Goal: Transaction & Acquisition: Complete application form

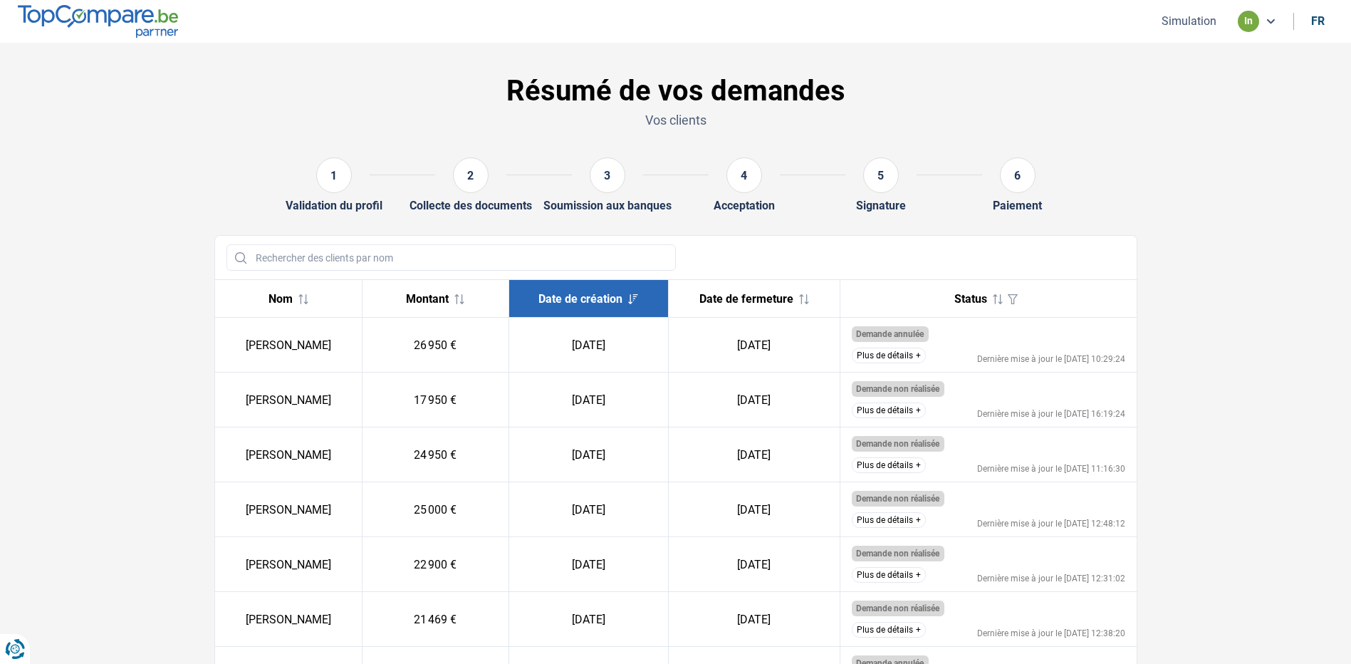
click at [1201, 11] on ul "Simulation in fr" at bounding box center [1241, 21] width 184 height 21
click at [1201, 27] on button "Simulation" at bounding box center [1188, 21] width 63 height 15
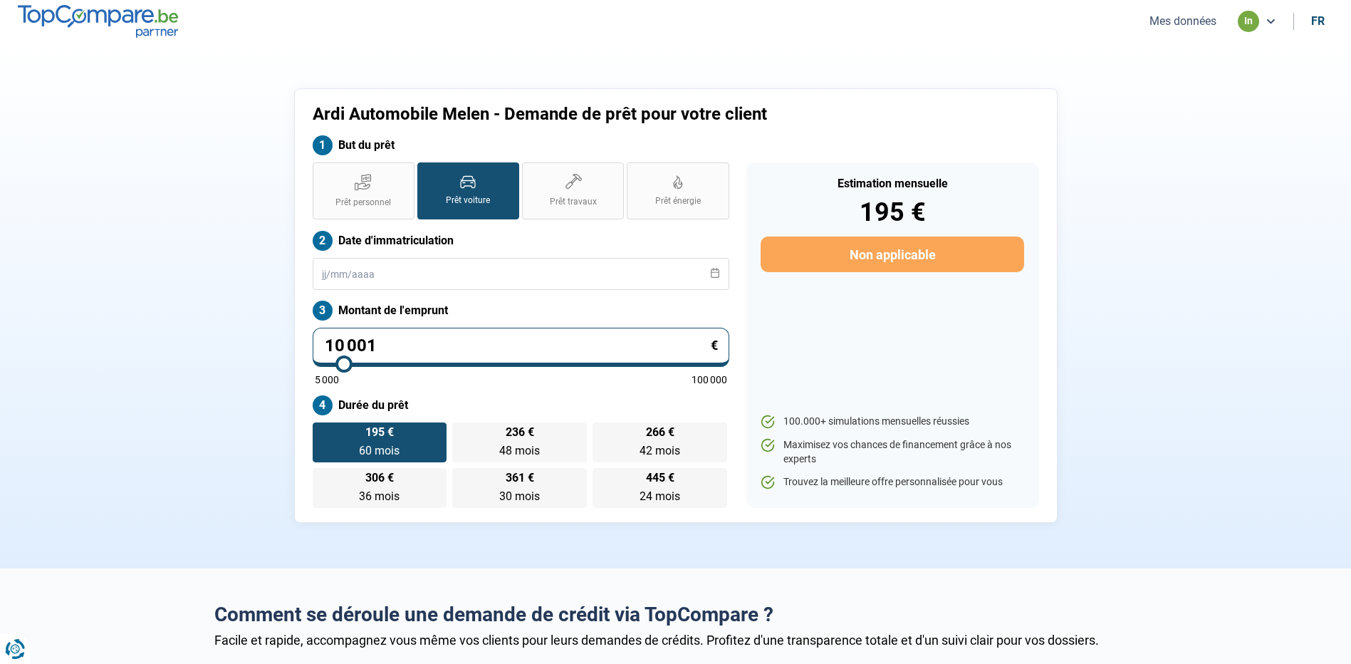
drag, startPoint x: 390, startPoint y: 338, endPoint x: 41, endPoint y: 385, distance: 353.0
click at [46, 382] on section "Ardi Automobile Melen - Demande de prêt pour votre client But du prêt Prêt pers…" at bounding box center [675, 306] width 1351 height 526
type input "2"
type input "5000"
type input "29"
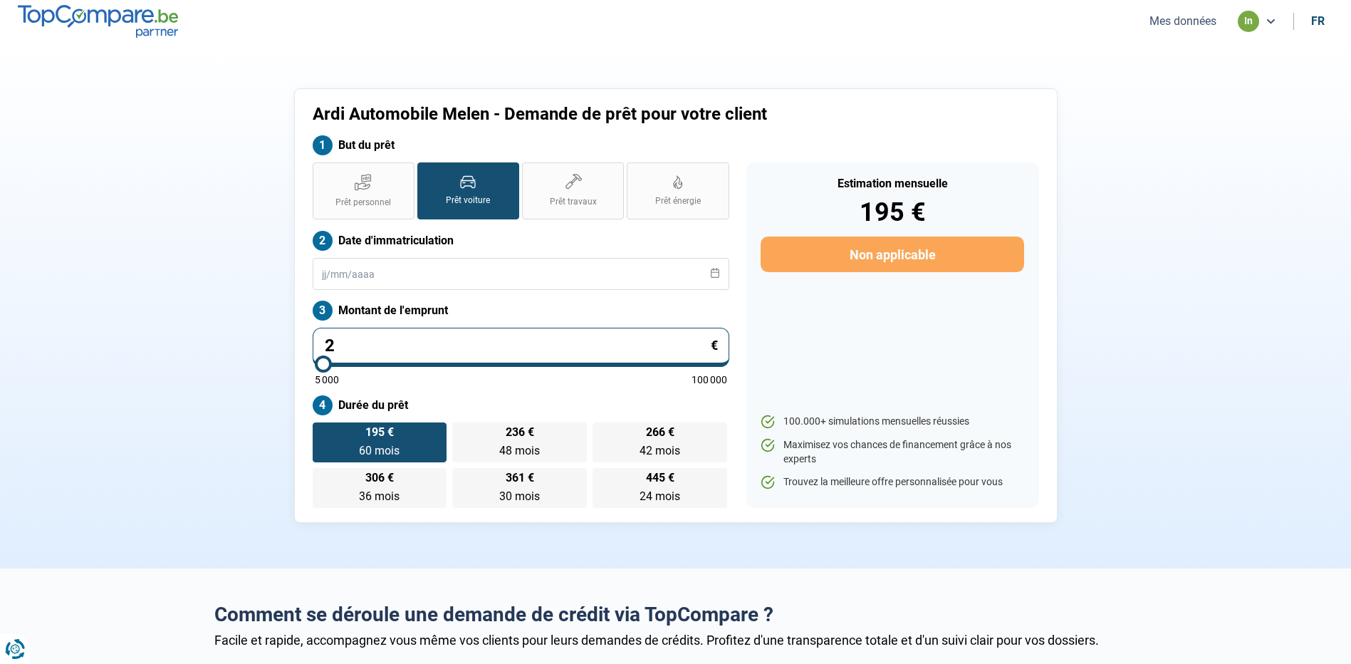
type input "5000"
type input "299"
type input "5000"
type input "2 995"
type input "5000"
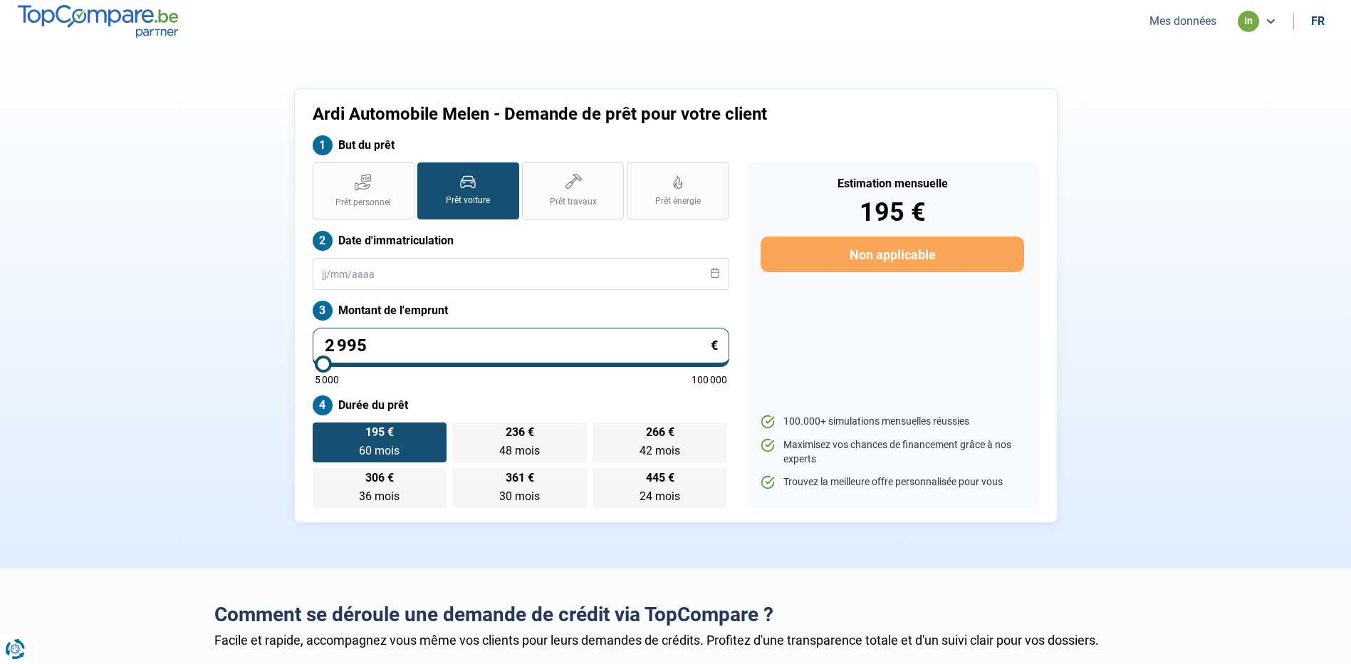
type input "29 950"
type input "30000"
type input "29 950"
type input "30000"
click at [142, 345] on section "Ardi Automobile Melen - Demande de prêt pour votre client But du prêt Prêt pers…" at bounding box center [675, 306] width 1351 height 526
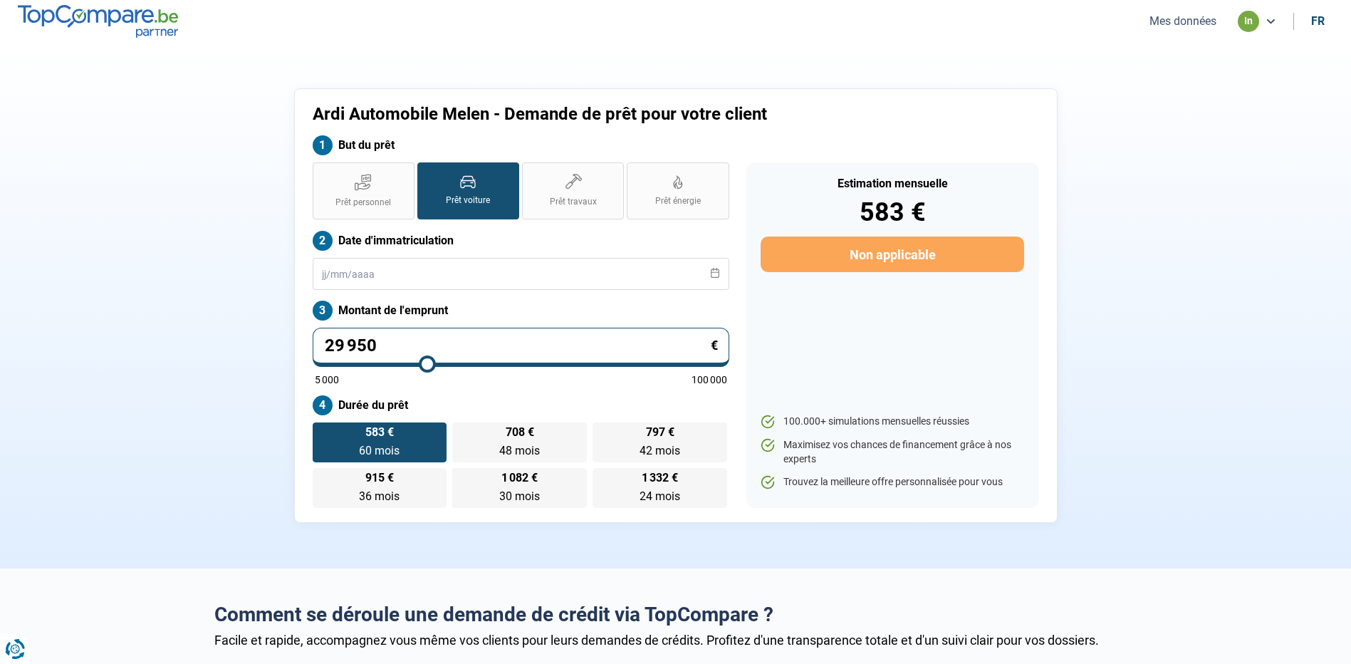
click at [397, 444] on span "60 mois" at bounding box center [379, 451] width 41 height 14
click at [322, 432] on input "583 € 60 mois 60 mois" at bounding box center [317, 426] width 9 height 9
click at [364, 269] on input "text" at bounding box center [521, 274] width 417 height 32
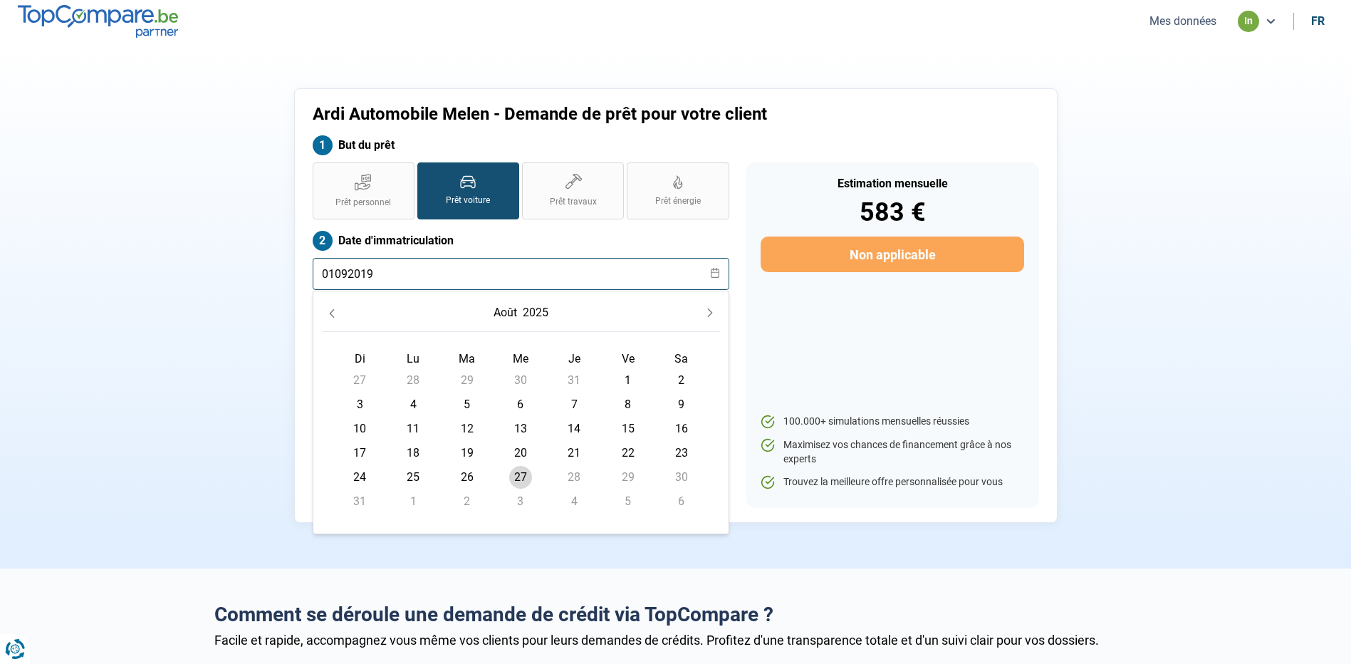
type input "01092019"
click at [808, 322] on div "Estimation mensuelle 583 € Non applicable 100.000+ simulations mensuelles réuss…" at bounding box center [892, 334] width 293 height 345
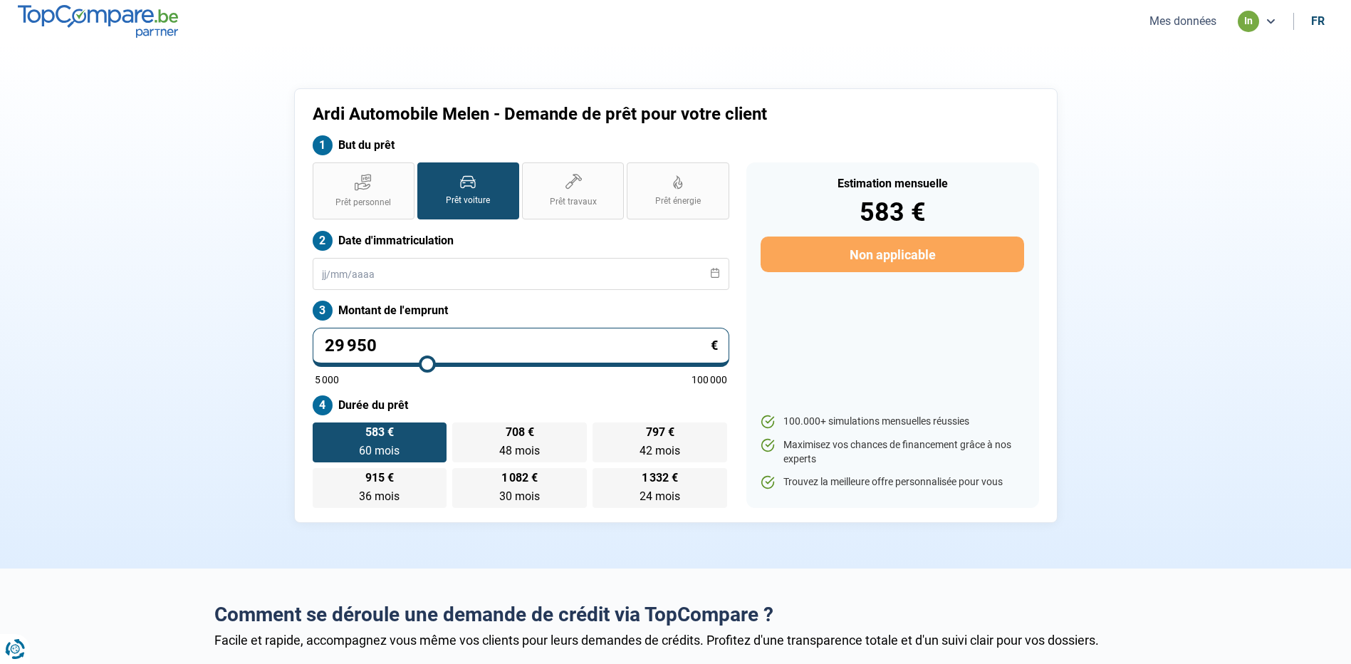
click at [713, 274] on icon at bounding box center [715, 273] width 10 height 10
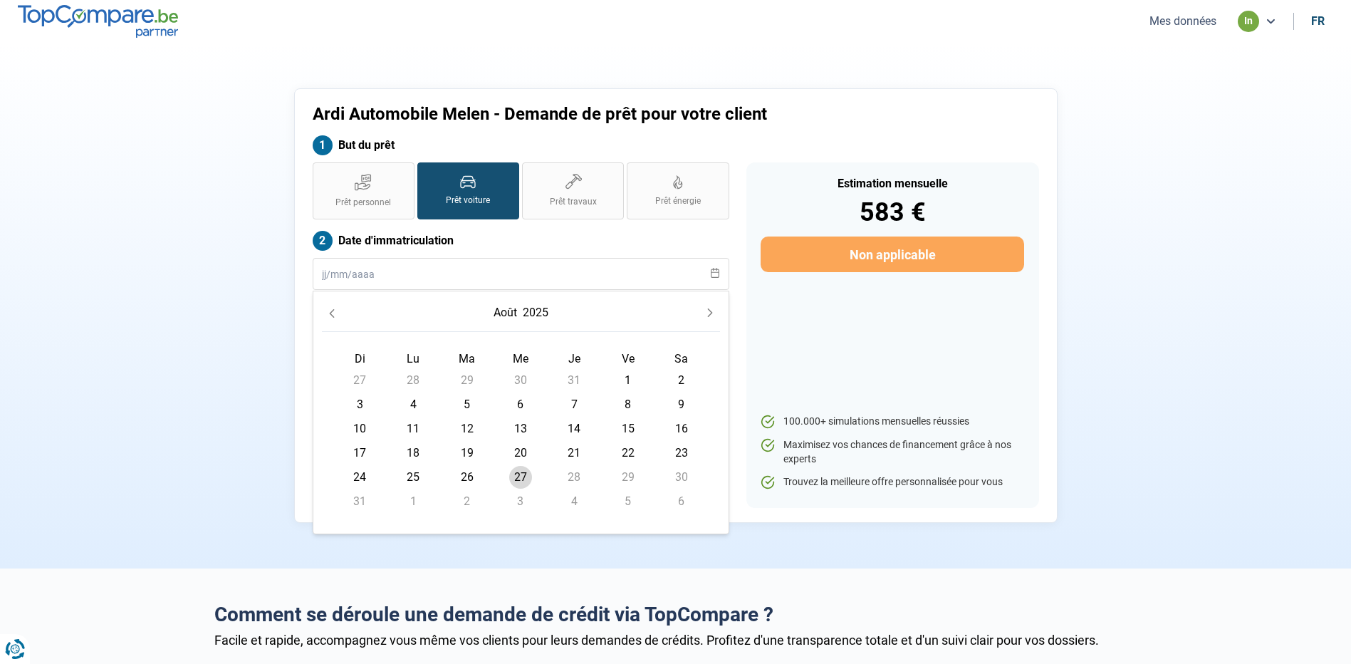
click at [514, 314] on button "août" at bounding box center [505, 313] width 29 height 26
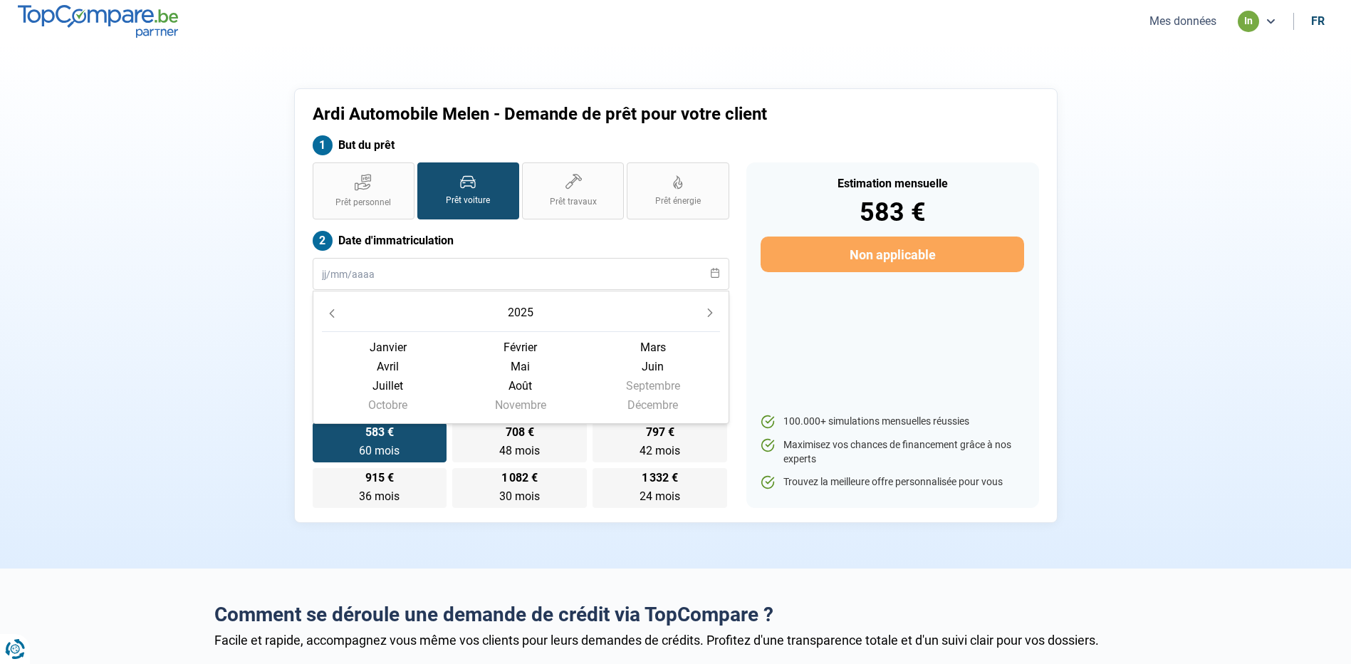
click at [515, 313] on button "2025" at bounding box center [520, 313] width 31 height 26
click at [324, 309] on button "Previous Decade" at bounding box center [332, 310] width 20 height 20
click at [391, 395] on span "2019" at bounding box center [388, 399] width 132 height 19
click at [454, 348] on span "janvier" at bounding box center [520, 347] width 132 height 19
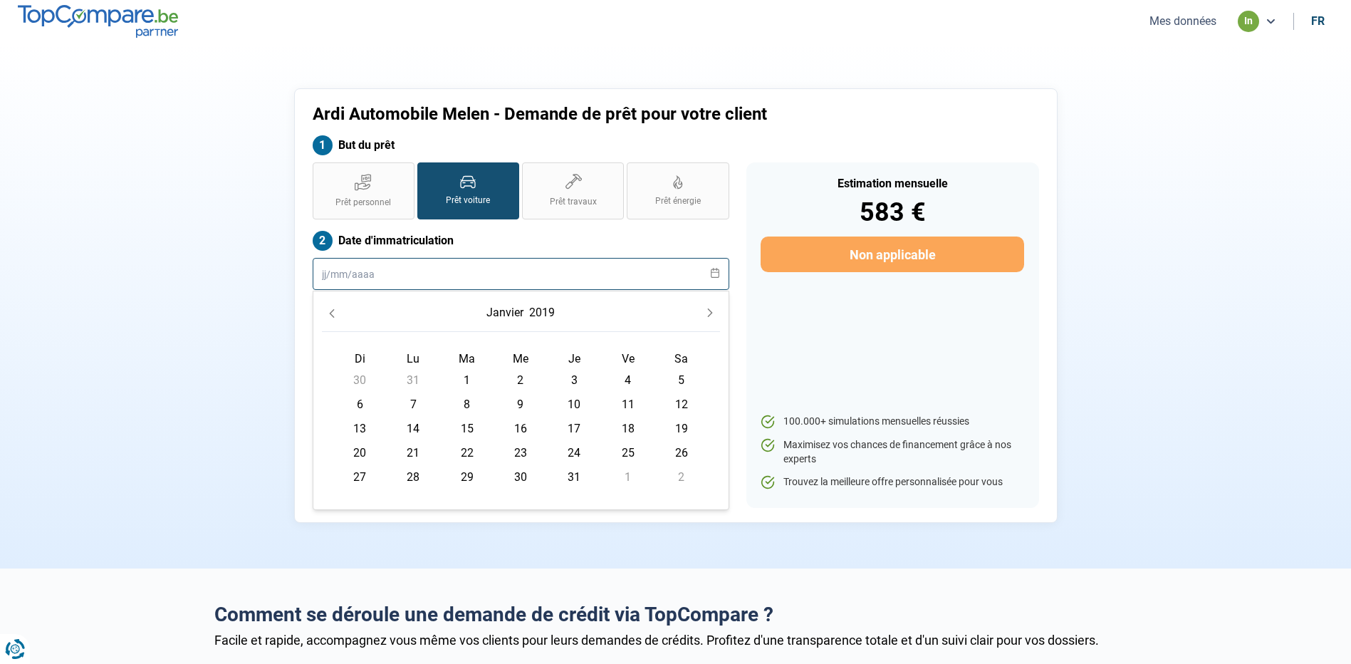
click at [395, 276] on input "text" at bounding box center [521, 274] width 417 height 32
click at [497, 311] on button "janvier" at bounding box center [505, 313] width 43 height 26
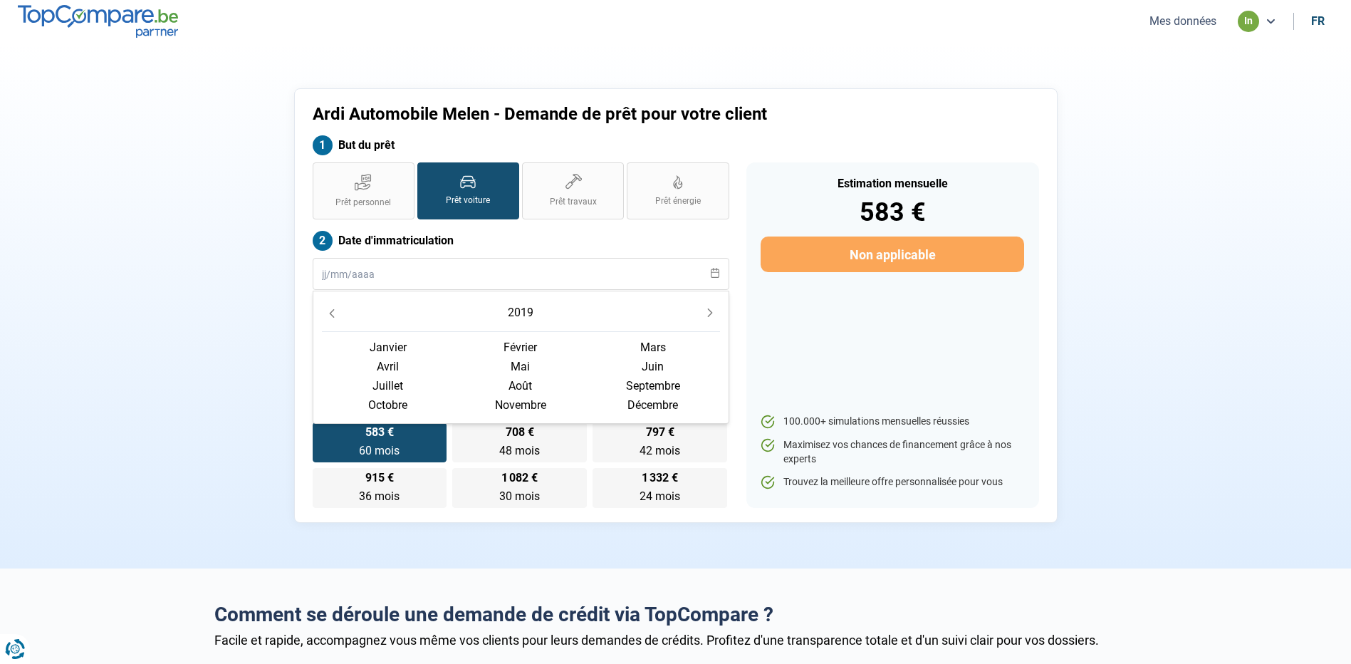
click at [454, 395] on span "septembre" at bounding box center [388, 404] width 132 height 19
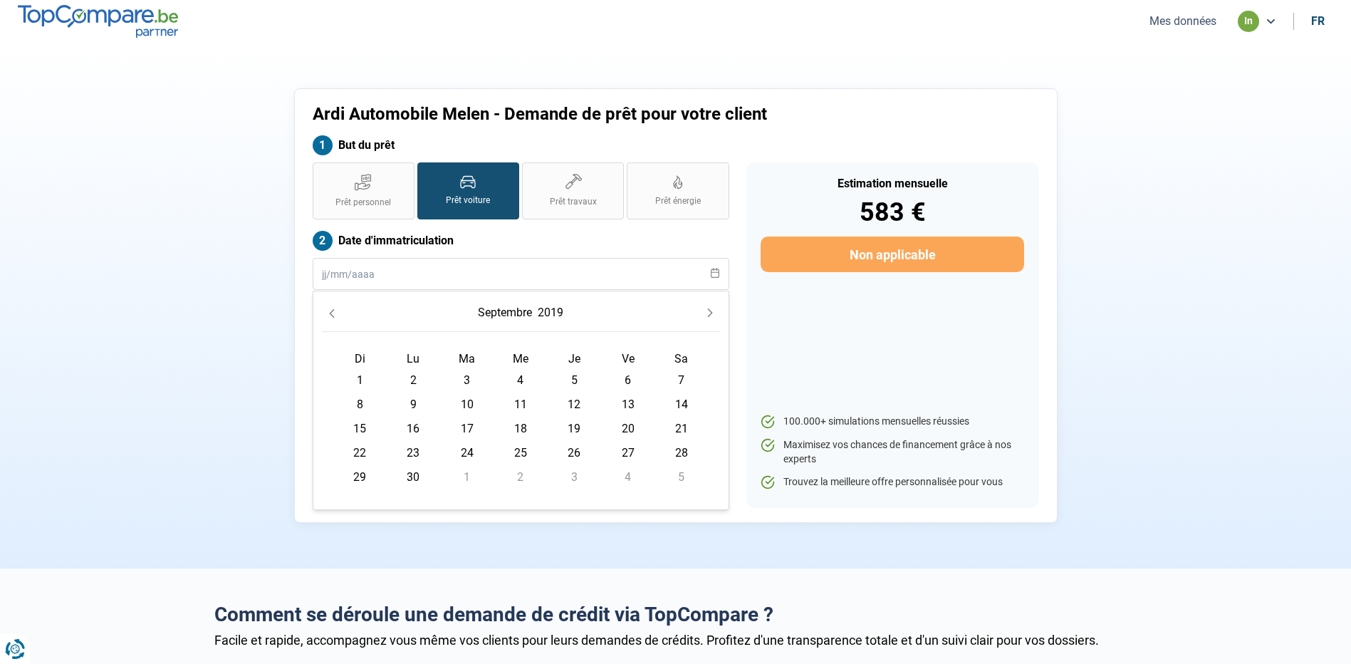
click at [366, 383] on span "1" at bounding box center [359, 380] width 23 height 23
type input "[DATE]"
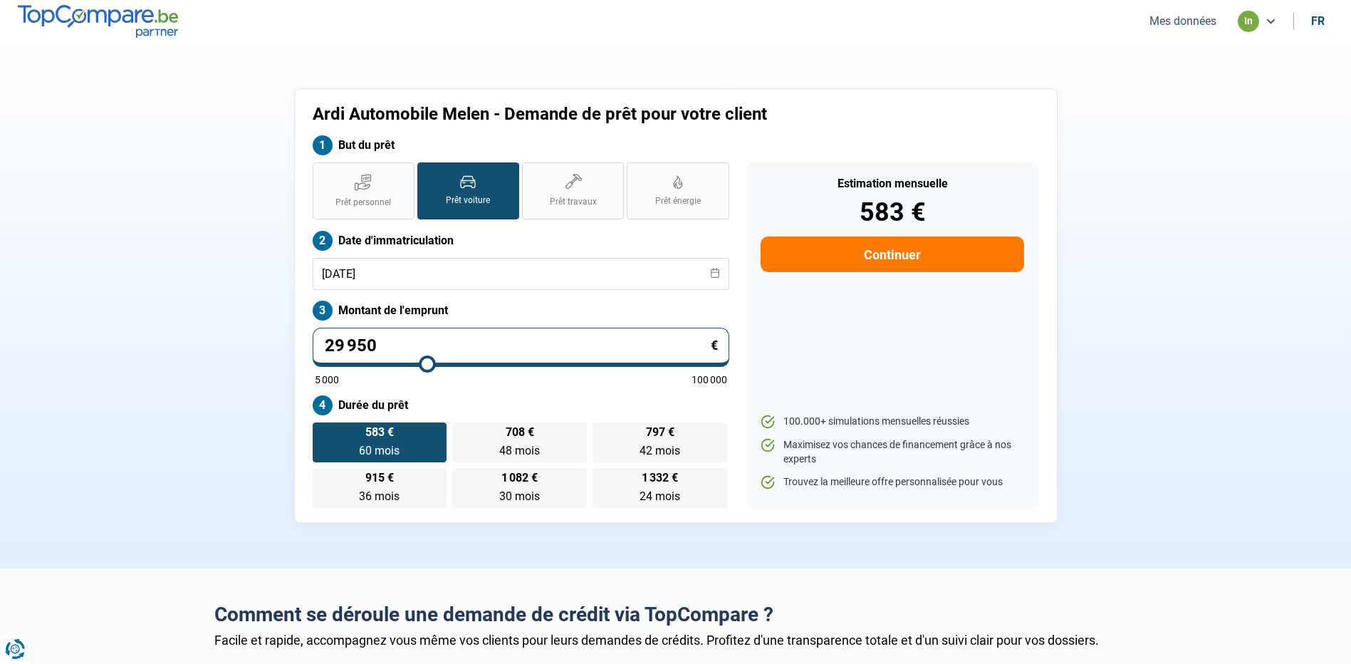
click at [827, 254] on button "Continuer" at bounding box center [892, 254] width 263 height 36
select select "32"
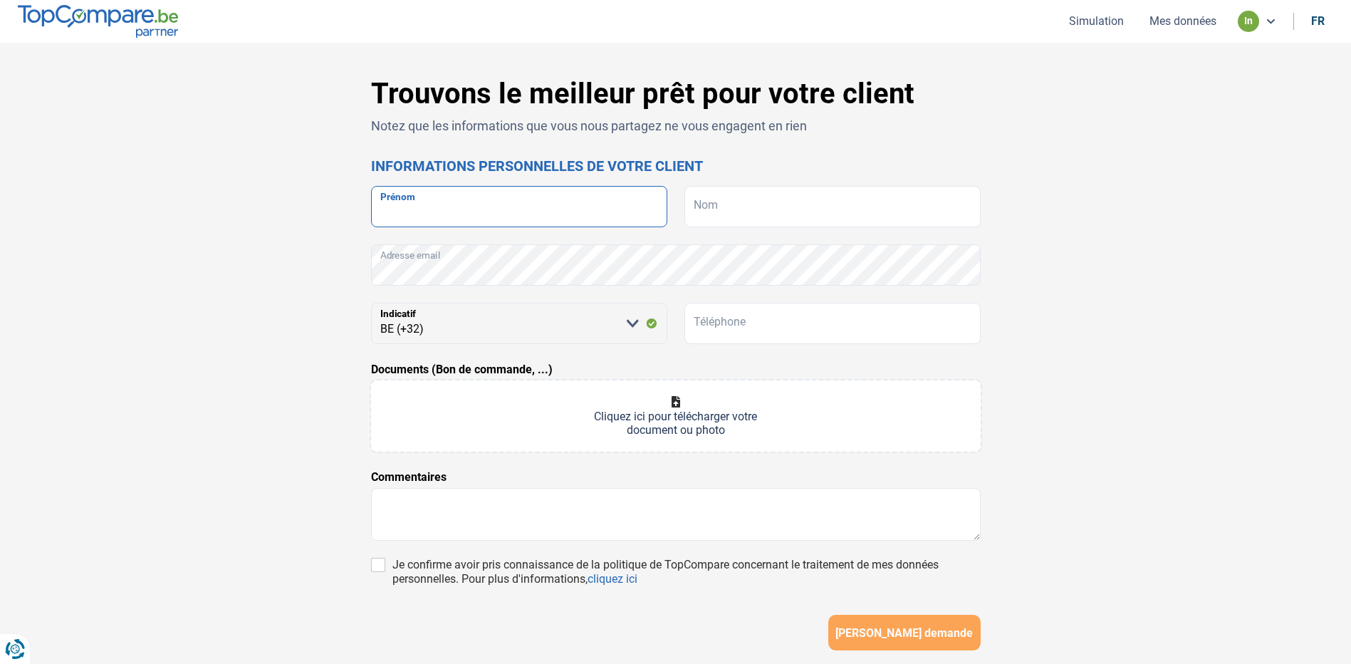
click at [475, 215] on input "Prénom" at bounding box center [519, 206] width 296 height 41
type input "k"
click at [828, 615] on button "[PERSON_NAME] demande" at bounding box center [904, 633] width 152 height 36
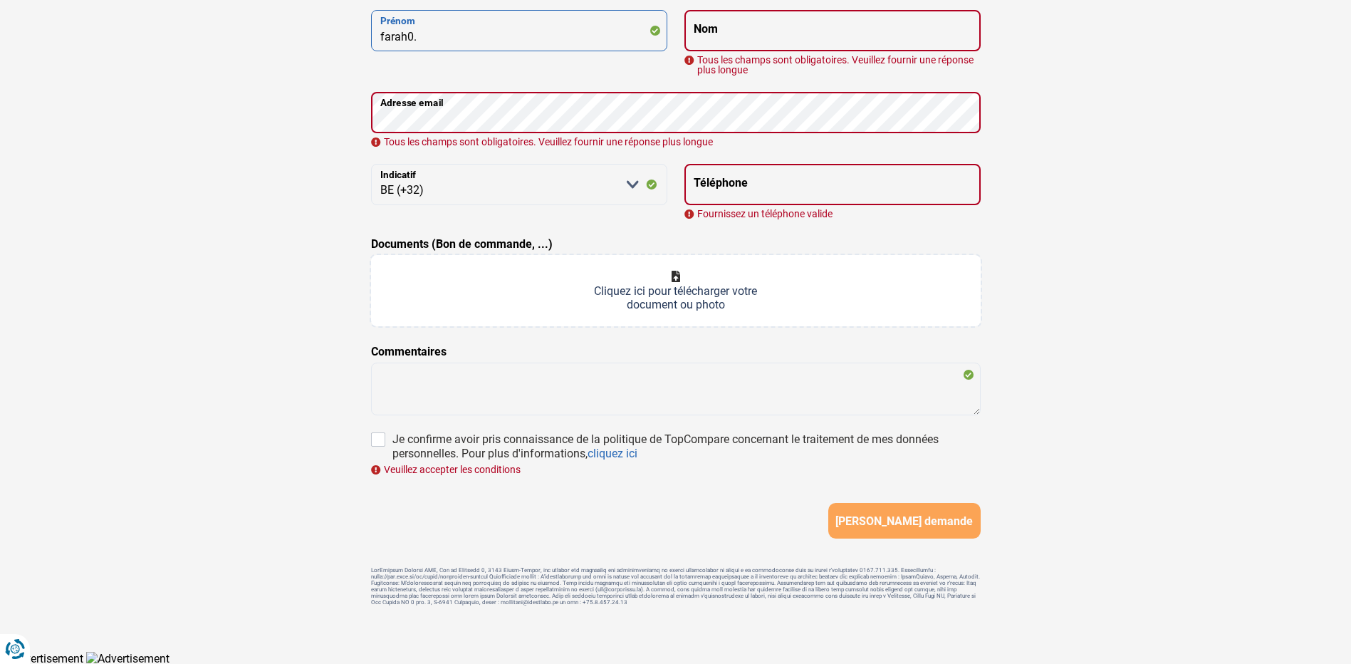
scroll to position [181, 0]
type input "farah"
click at [840, 28] on input "Nom" at bounding box center [832, 29] width 296 height 41
drag, startPoint x: 434, startPoint y: 37, endPoint x: 0, endPoint y: 145, distance: 447.1
click at [0, 143] on html "Vous avez le contrôle de vos données Nous utilisons des cookies, tout comme nos…" at bounding box center [675, 243] width 1351 height 841
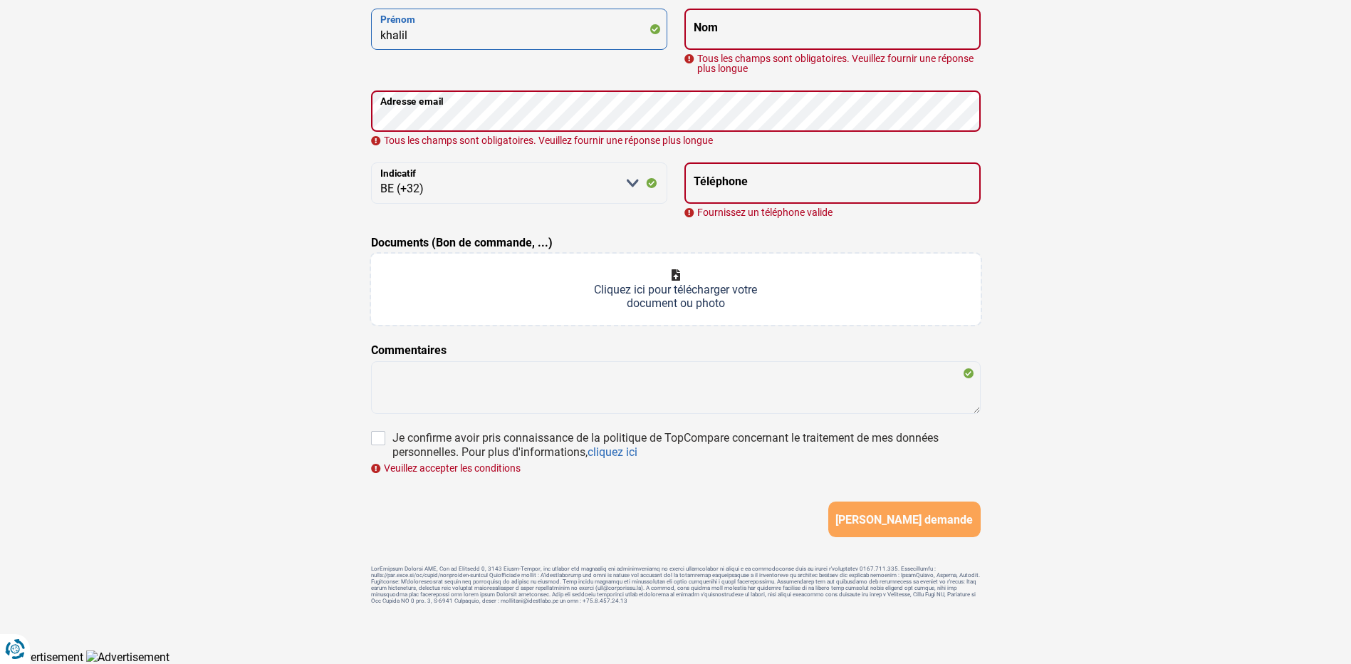
type input "khalil"
click at [778, 21] on input "Nom" at bounding box center [832, 29] width 296 height 41
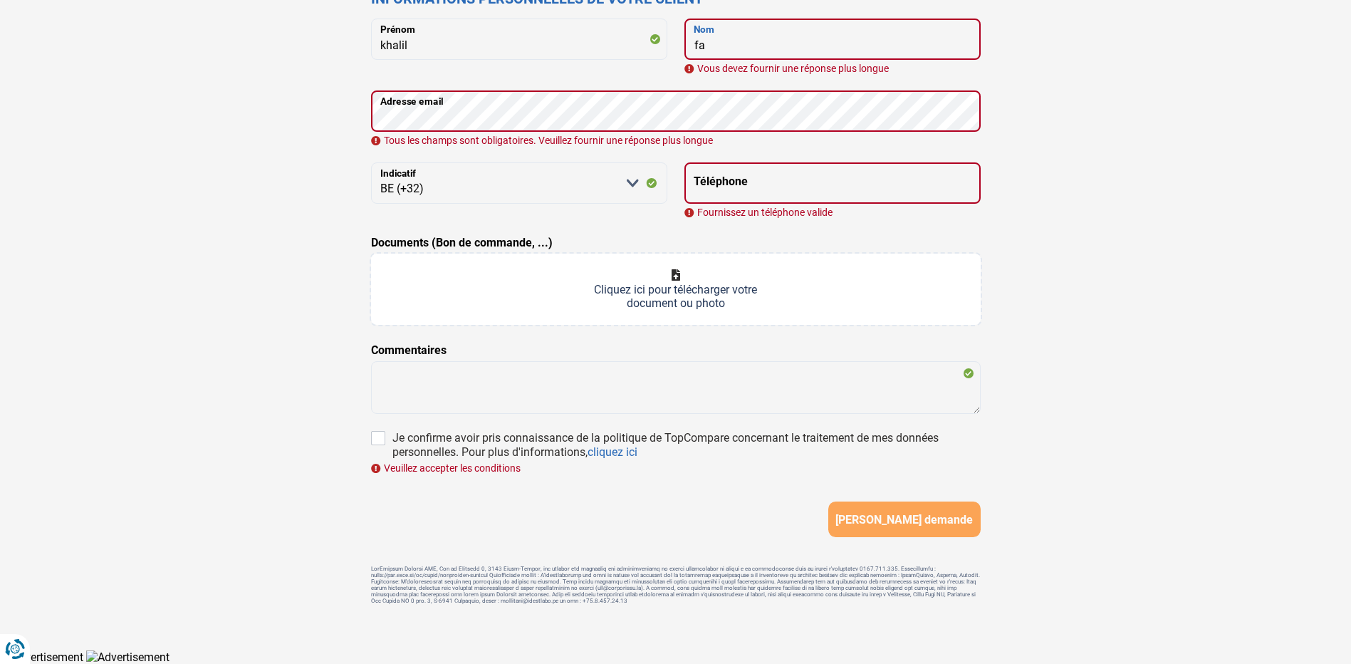
scroll to position [157, 0]
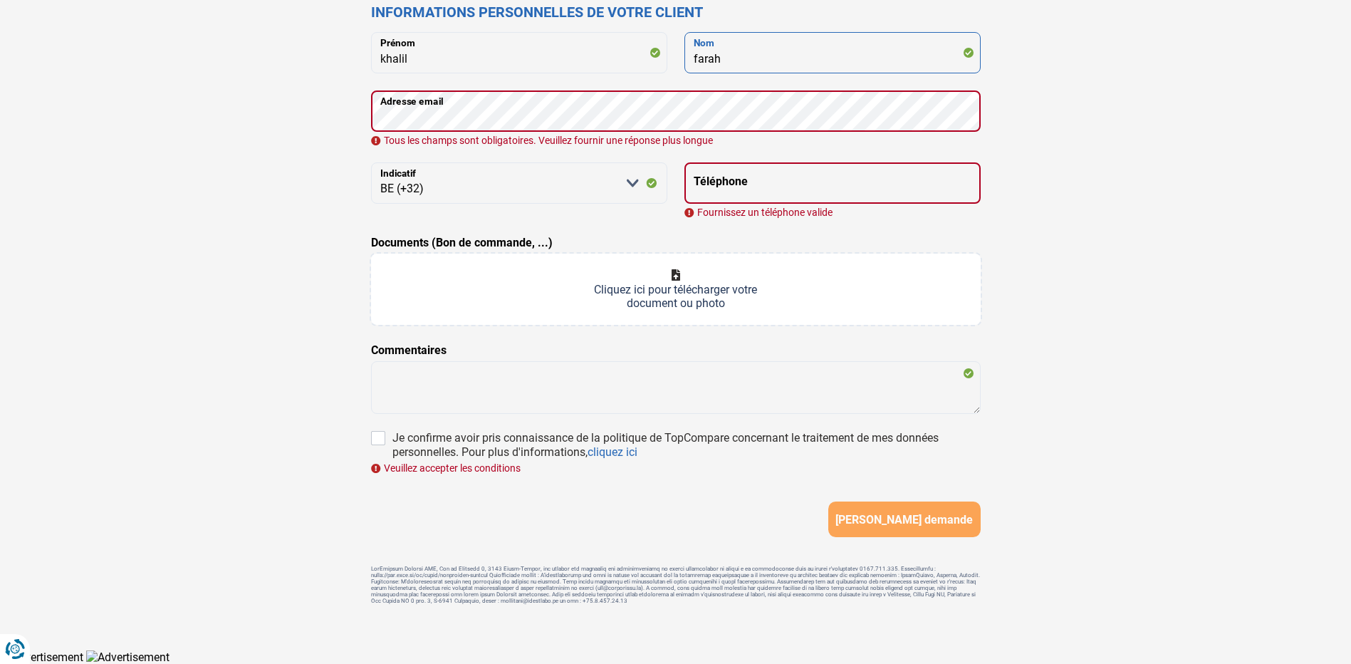
type input "farah"
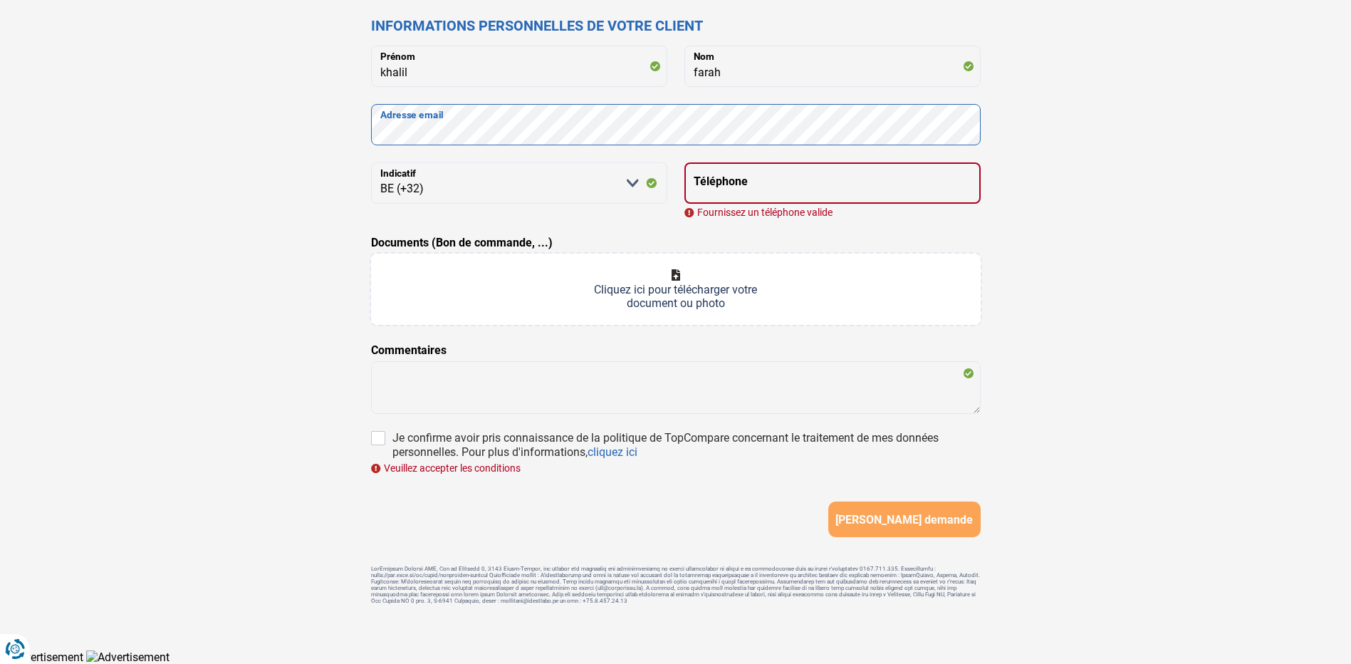
scroll to position [144, 0]
click at [853, 184] on input "Téléphone" at bounding box center [832, 182] width 296 height 41
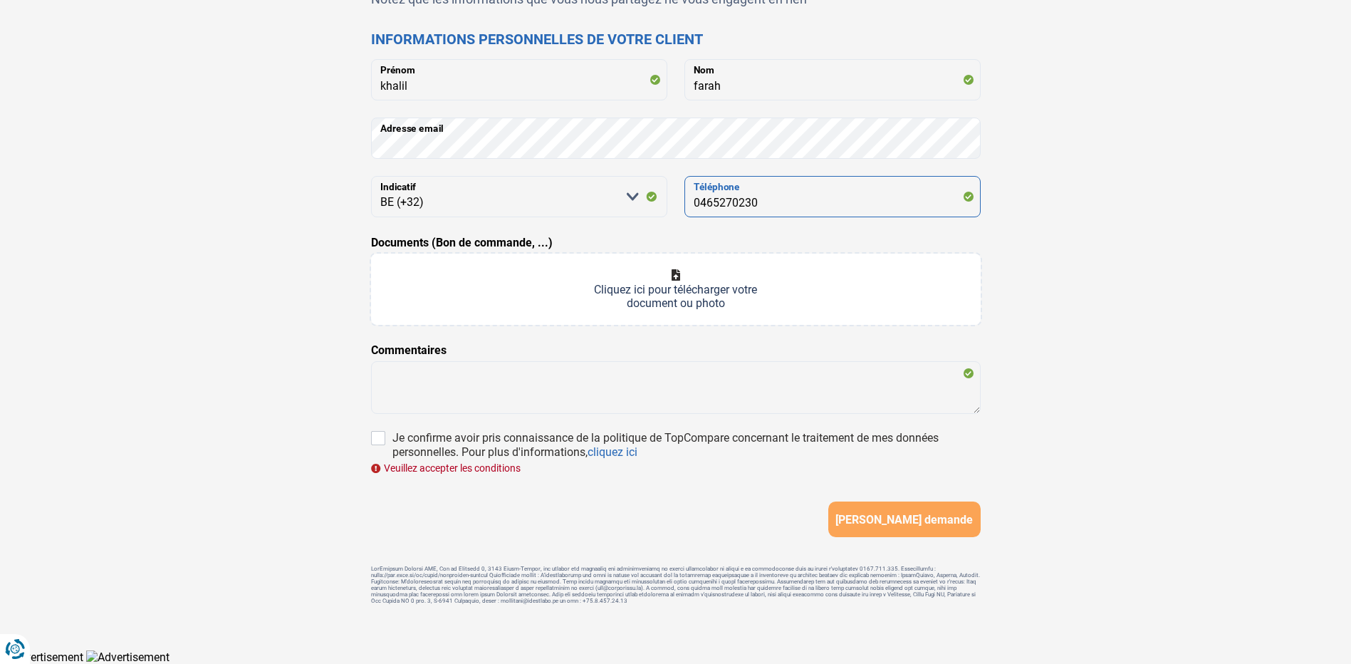
scroll to position [130, 0]
type input "0465270230"
click at [710, 302] on input "Documents (Bon de commande, ...)" at bounding box center [676, 289] width 610 height 71
type input "C:\fakepath\1348_001.pdf"
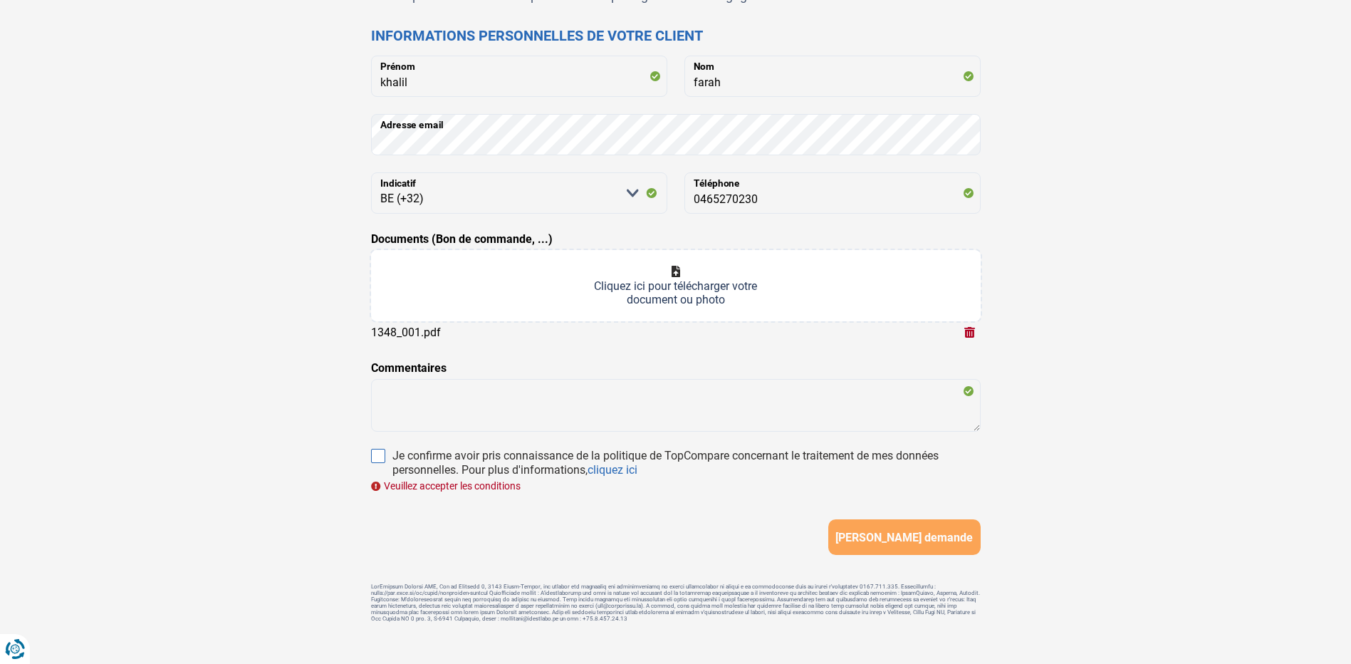
click at [379, 454] on input "Je confirme avoir pris connaissance de la politique de TopCompare concernant le…" at bounding box center [378, 456] width 14 height 14
checkbox input "true"
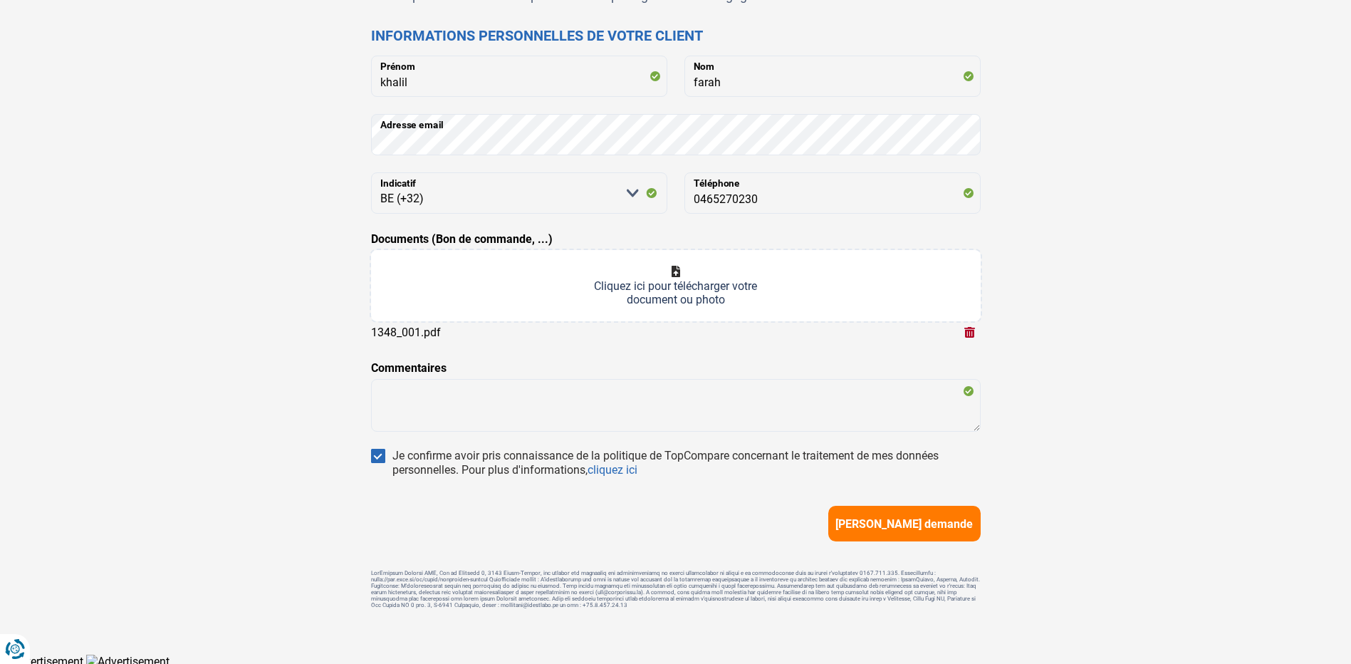
click at [861, 523] on span "[PERSON_NAME] demande" at bounding box center [903, 524] width 137 height 14
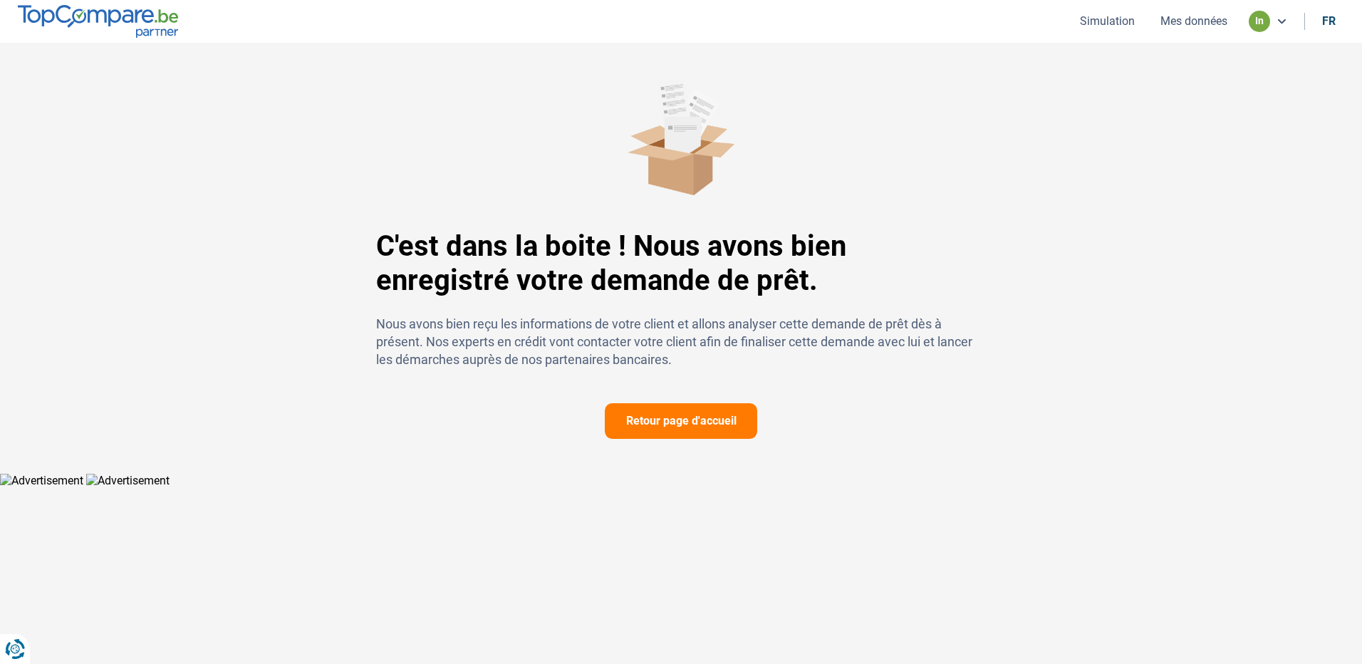
click at [672, 427] on button "Retour page d'accueil" at bounding box center [681, 421] width 152 height 36
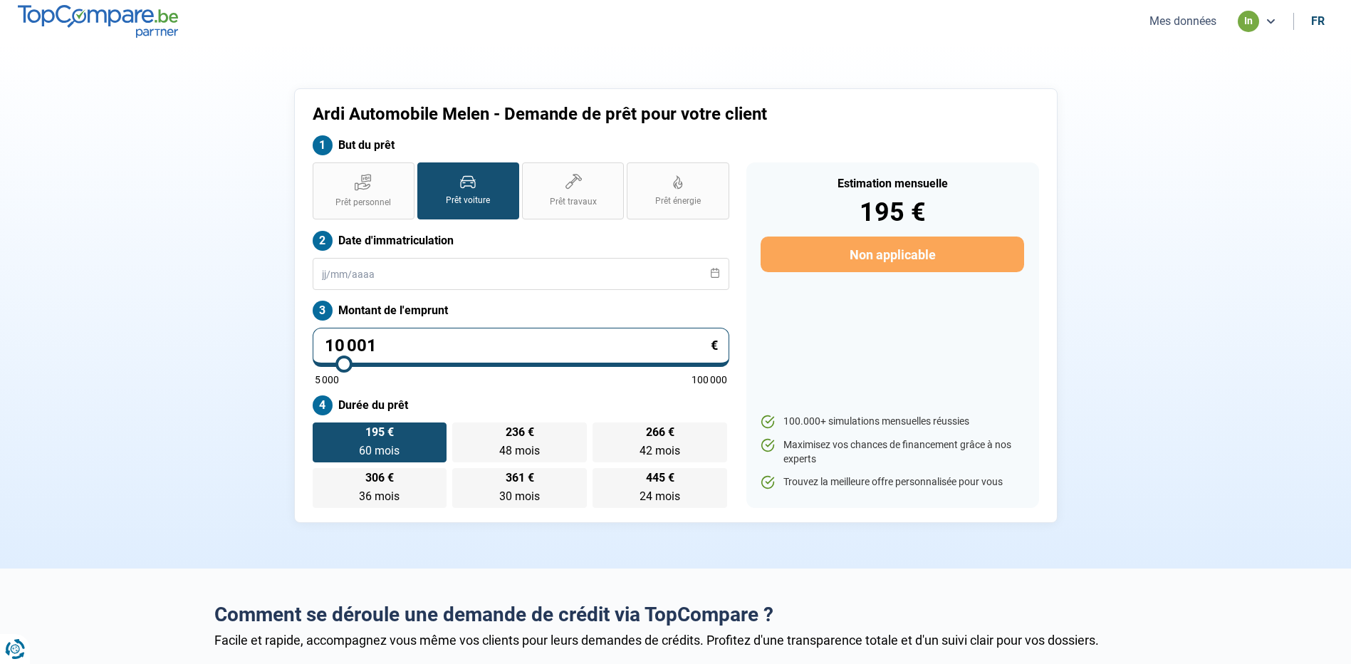
click at [1186, 24] on button "Mes données" at bounding box center [1182, 21] width 75 height 15
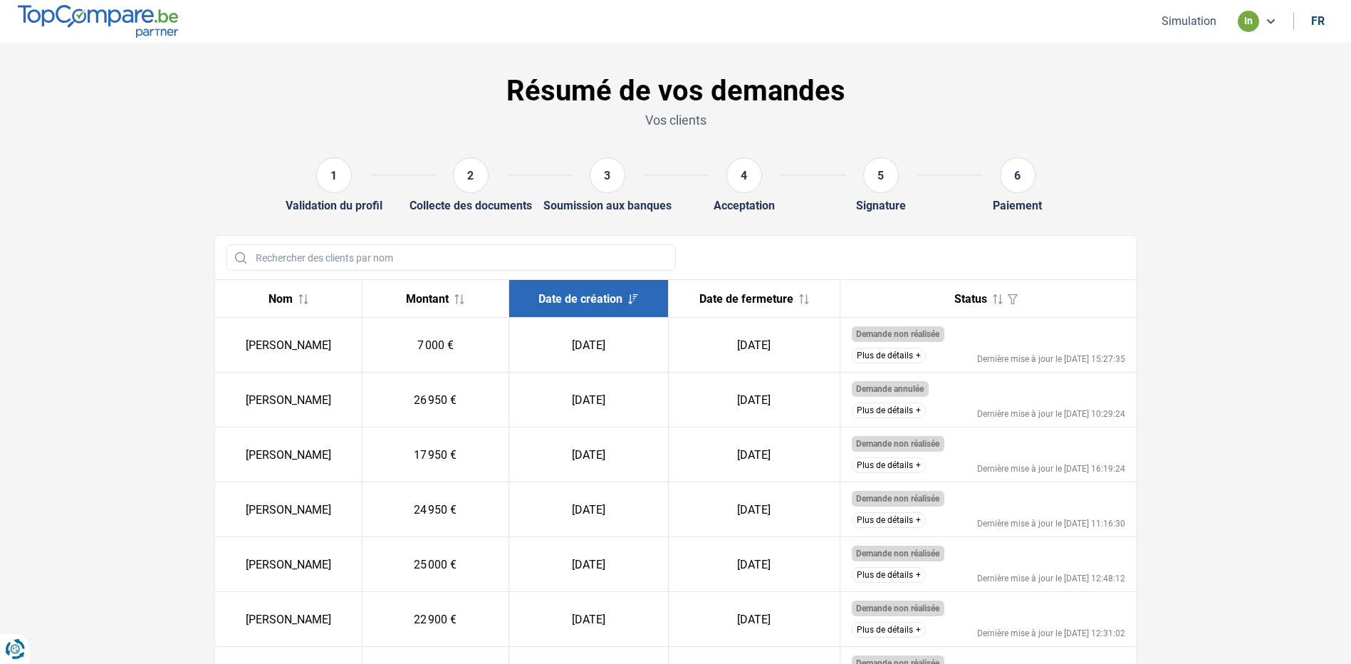
click at [906, 353] on button "Plus de détails" at bounding box center [889, 356] width 74 height 16
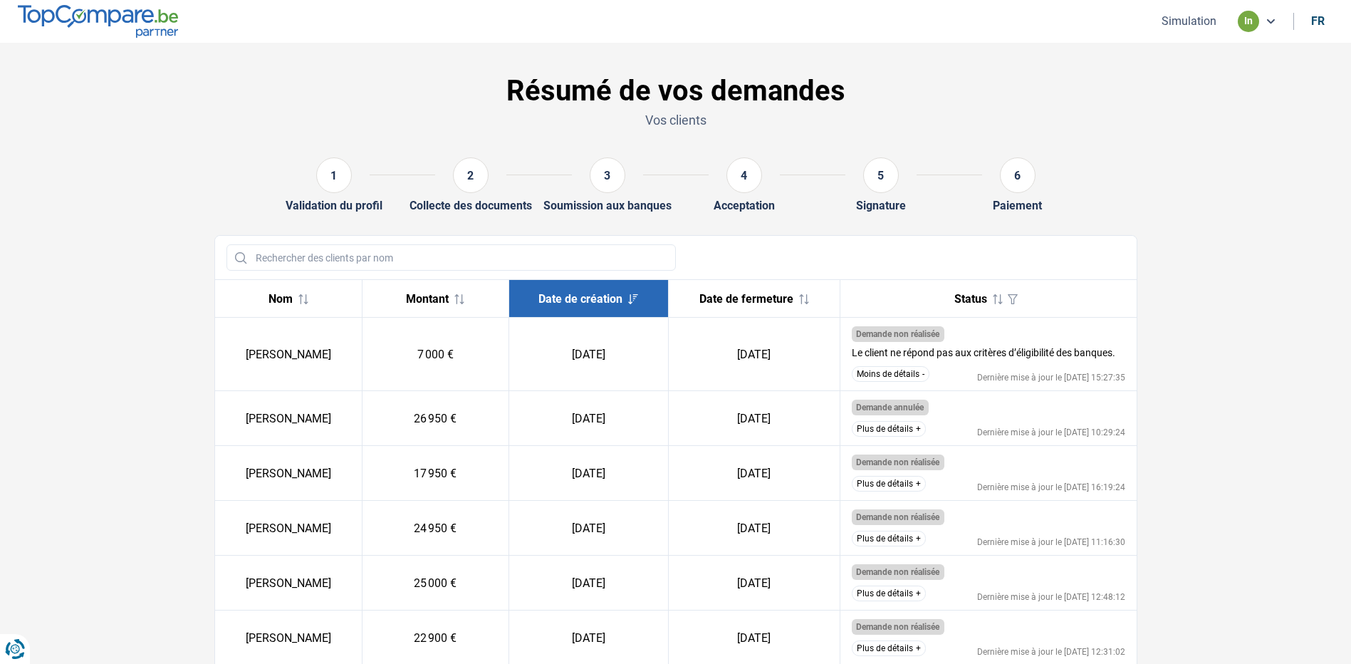
click at [610, 293] on span "Date de création" at bounding box center [580, 299] width 84 height 14
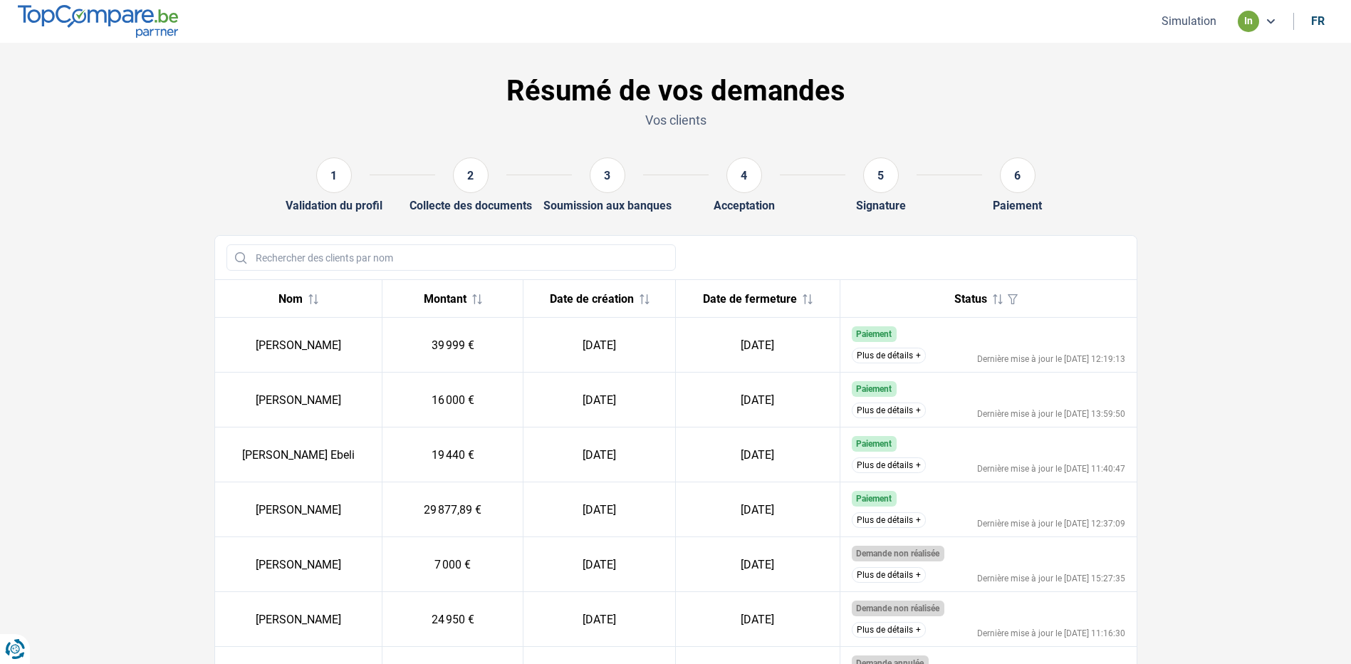
click at [610, 293] on span "Date de création" at bounding box center [592, 299] width 84 height 14
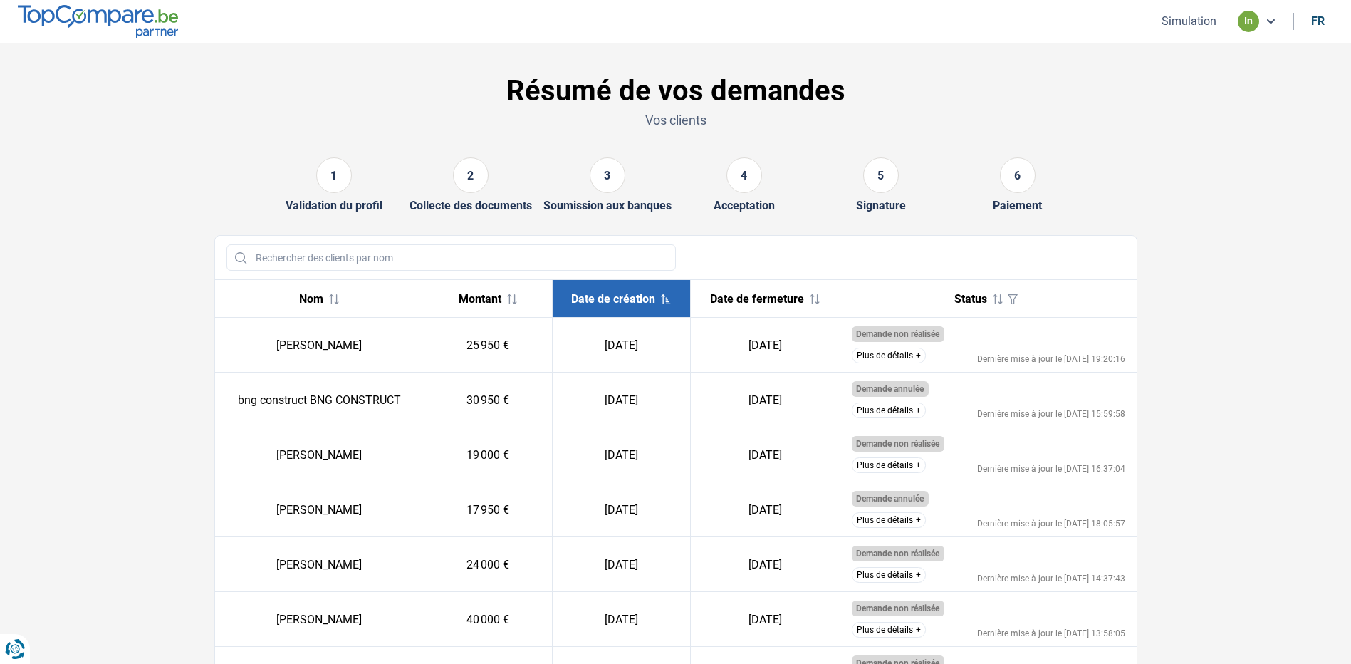
click at [610, 295] on span "Date de création" at bounding box center [613, 299] width 84 height 14
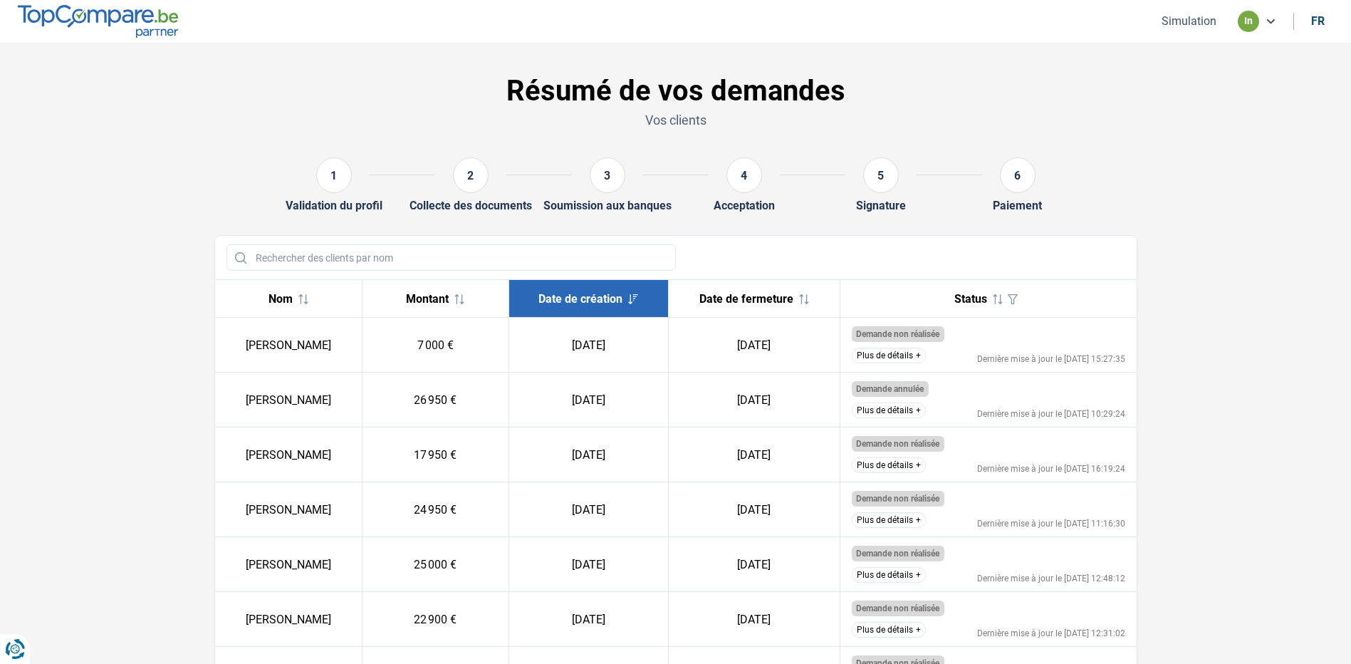
click at [608, 311] on th "Date de création" at bounding box center [588, 299] width 159 height 38
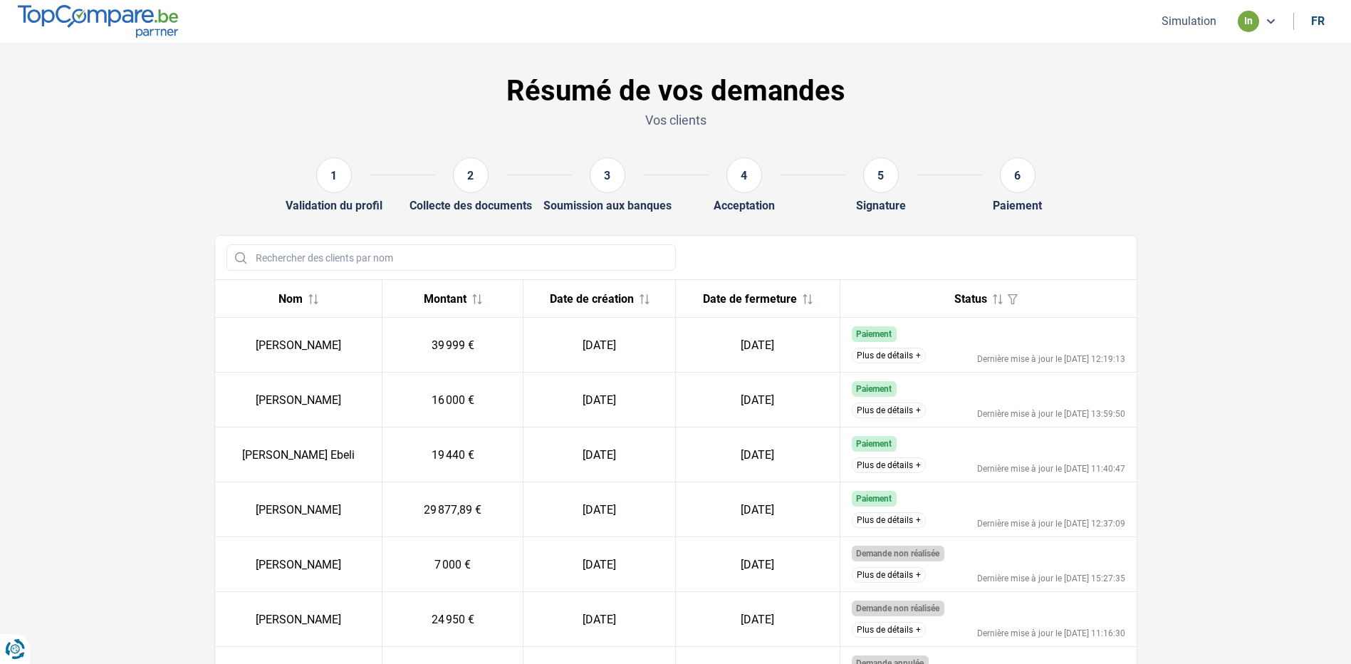
click at [476, 289] on th "Montant" at bounding box center [452, 299] width 141 height 38
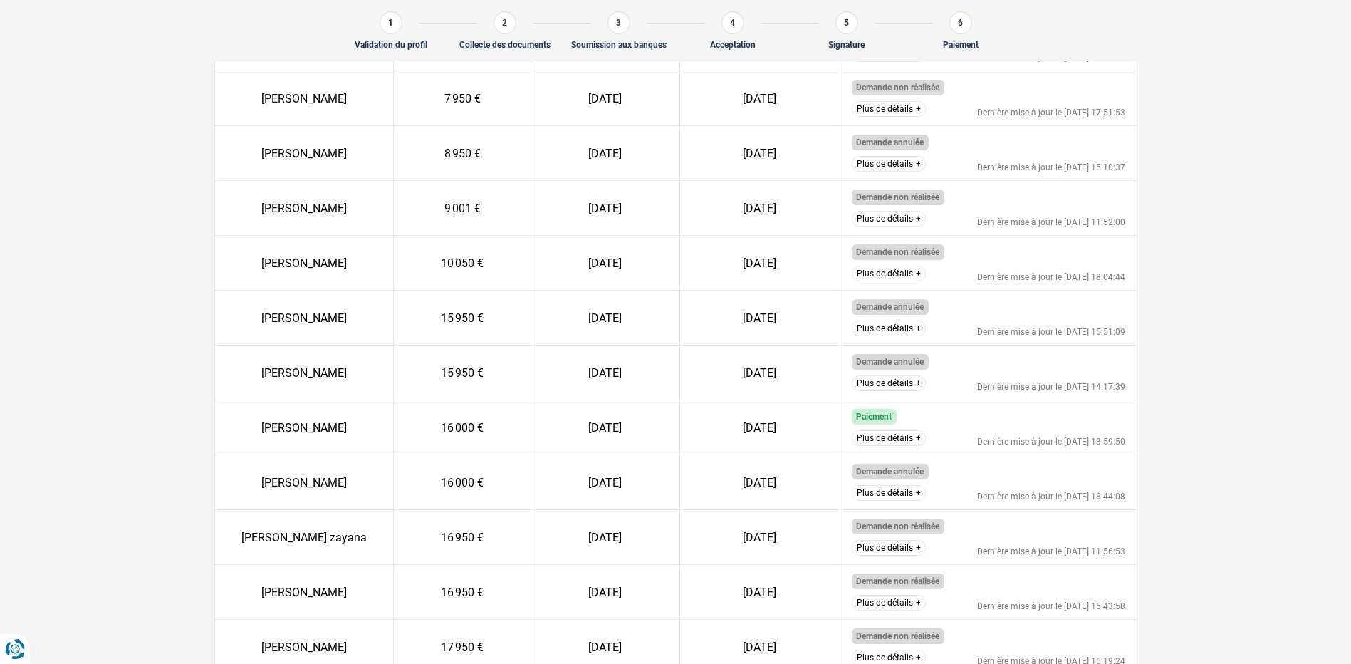
scroll to position [552, 0]
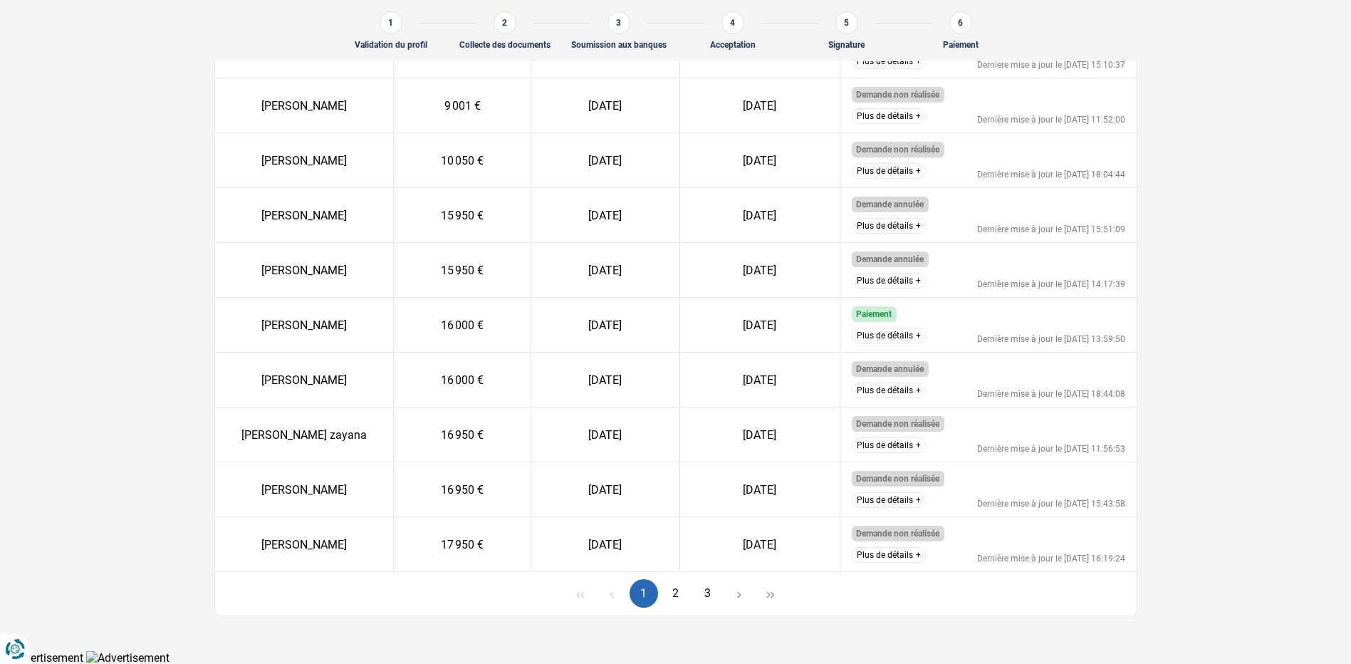
click at [704, 583] on button "3" at bounding box center [707, 593] width 28 height 28
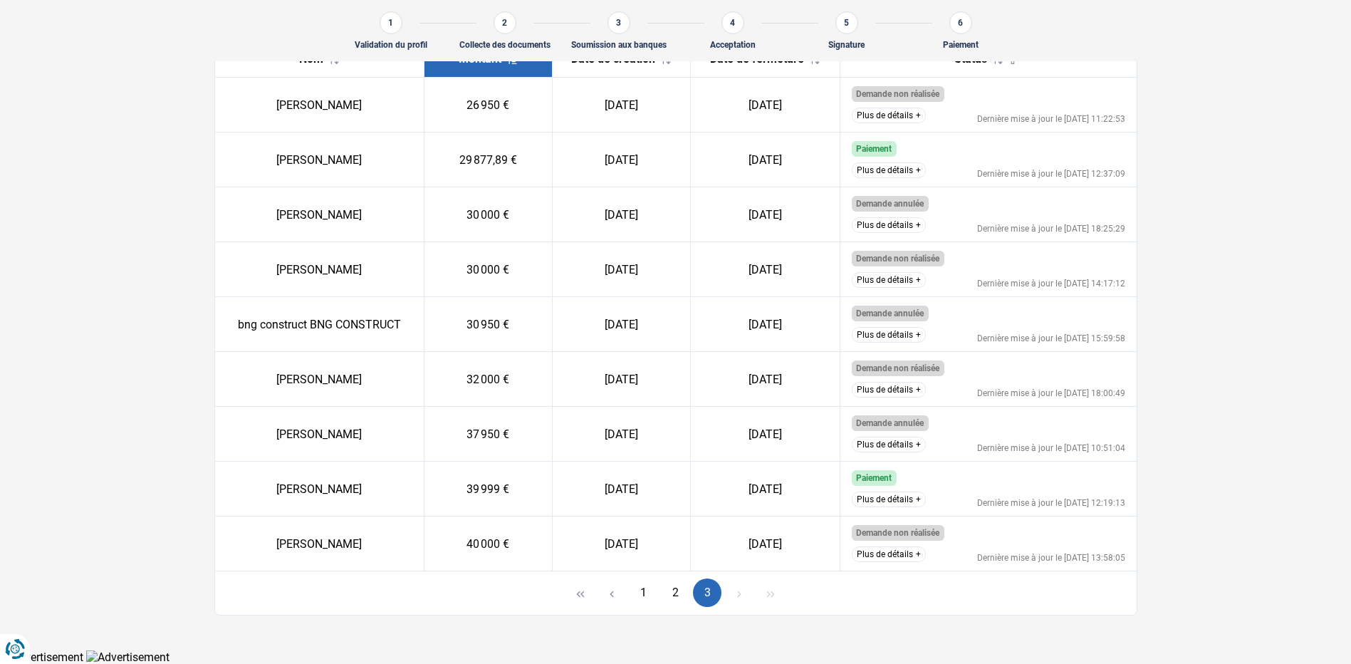
scroll to position [222, 0]
click at [644, 599] on button "1" at bounding box center [644, 594] width 28 height 28
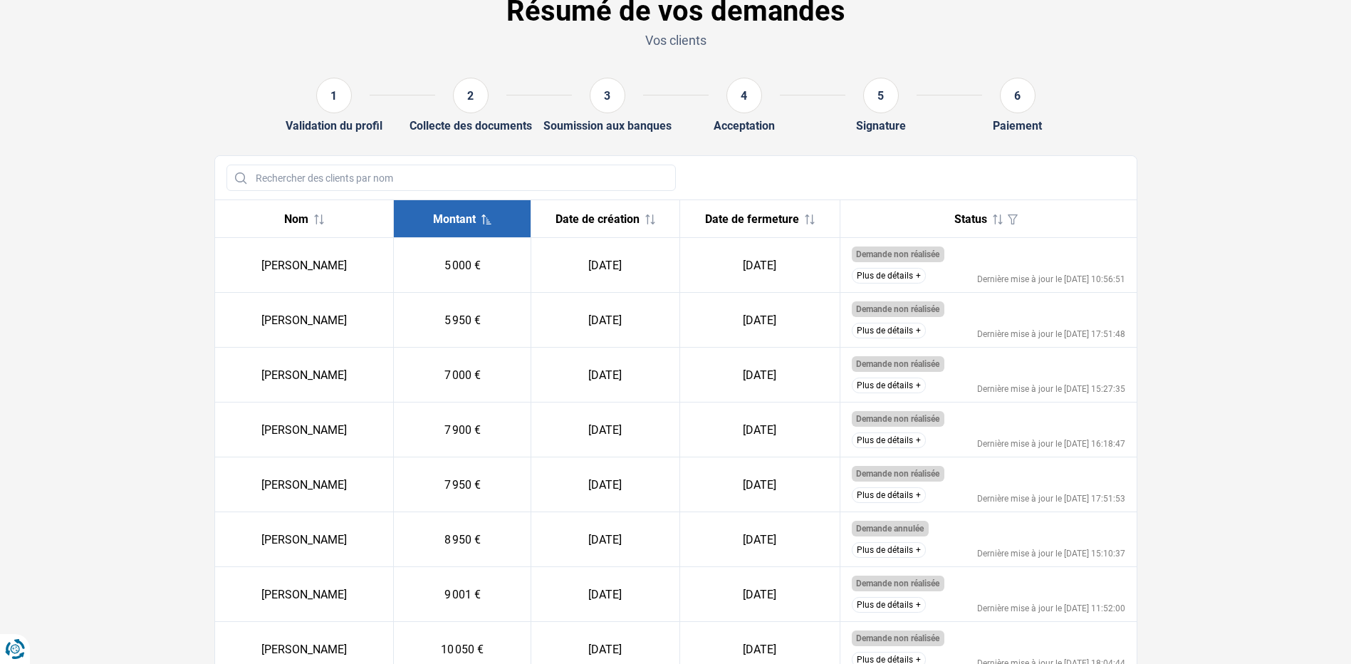
scroll to position [0, 0]
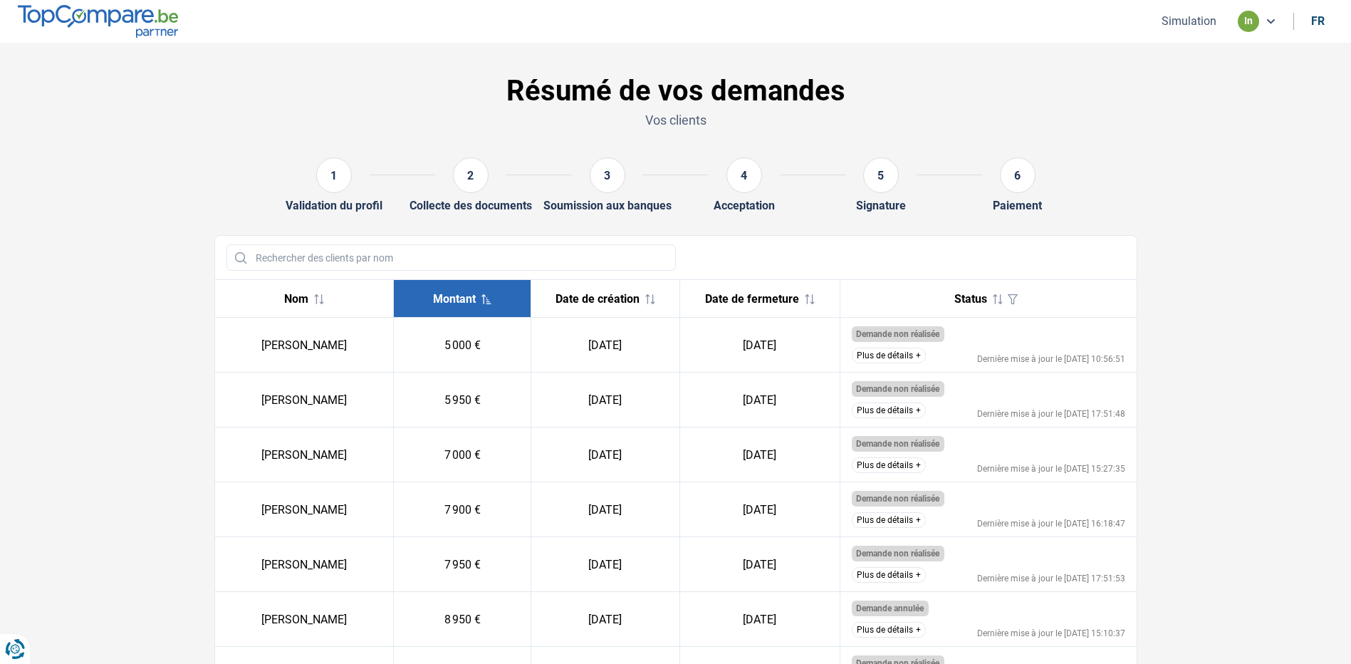
click at [963, 299] on span "Status" at bounding box center [970, 299] width 33 height 14
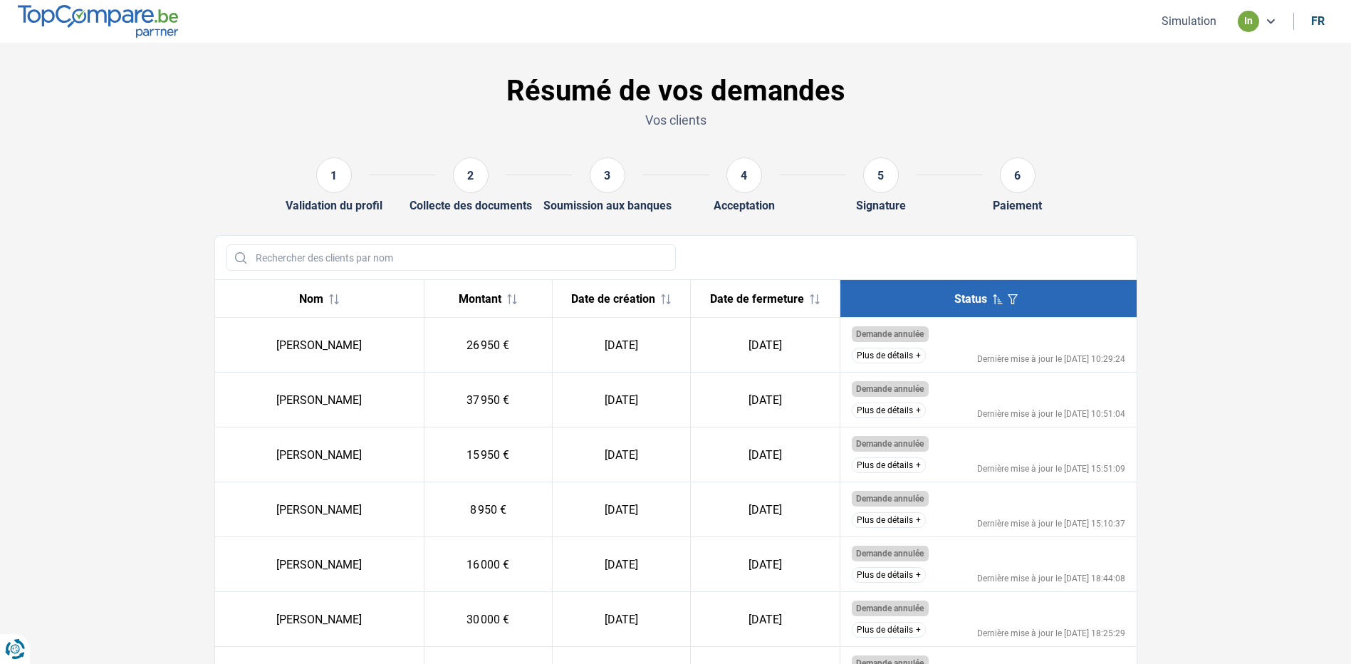
click at [963, 299] on span "Status" at bounding box center [970, 299] width 33 height 14
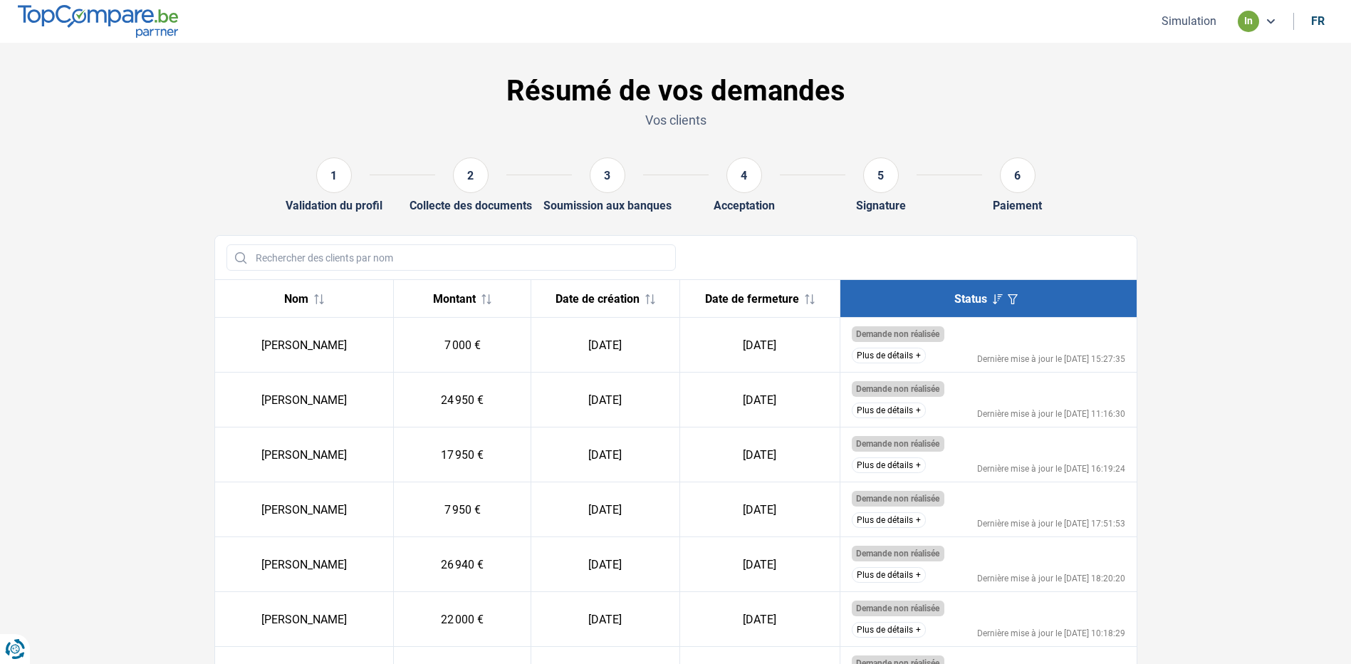
click at [963, 299] on span "Status" at bounding box center [970, 299] width 33 height 14
